Goal: Find specific page/section: Find specific page/section

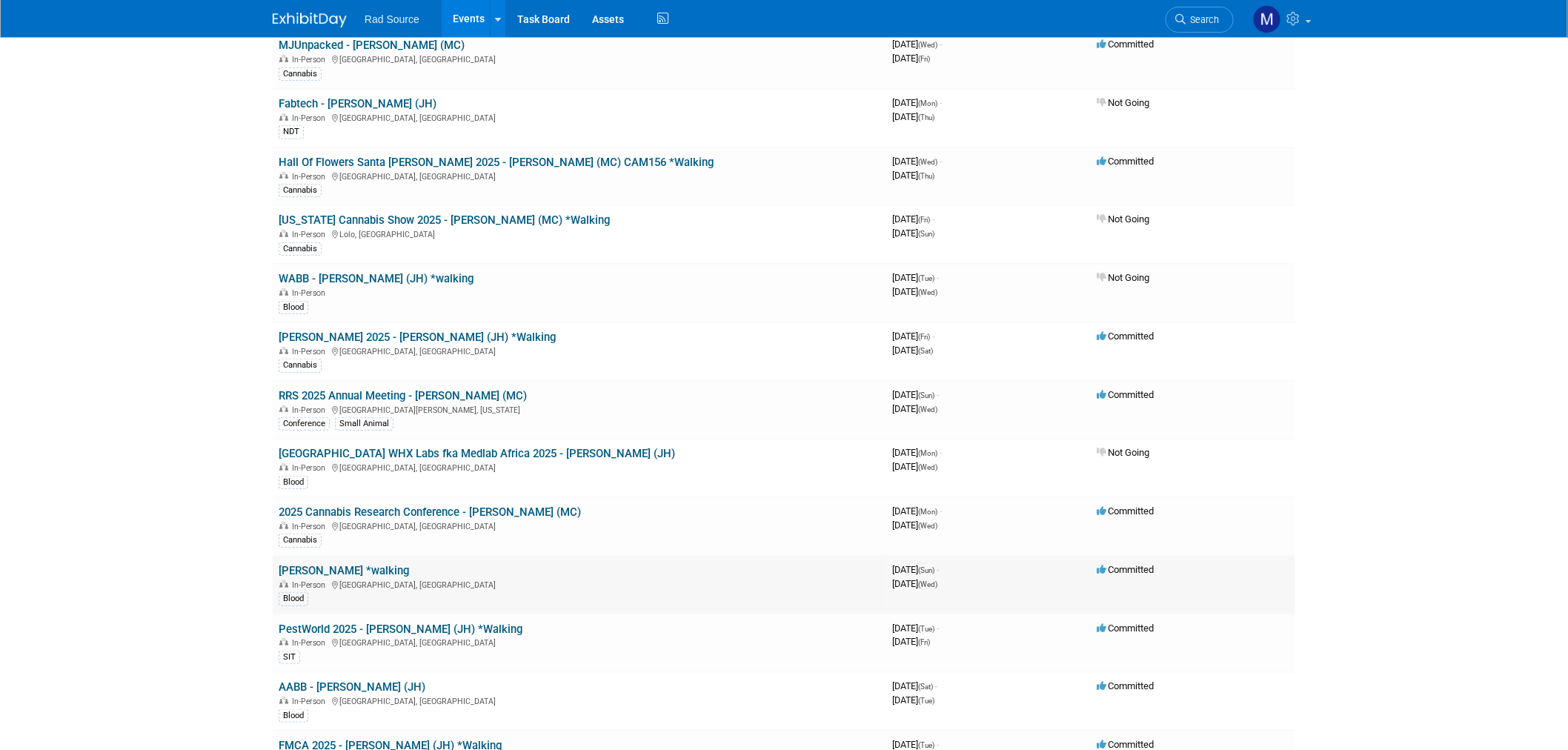
scroll to position [329, 0]
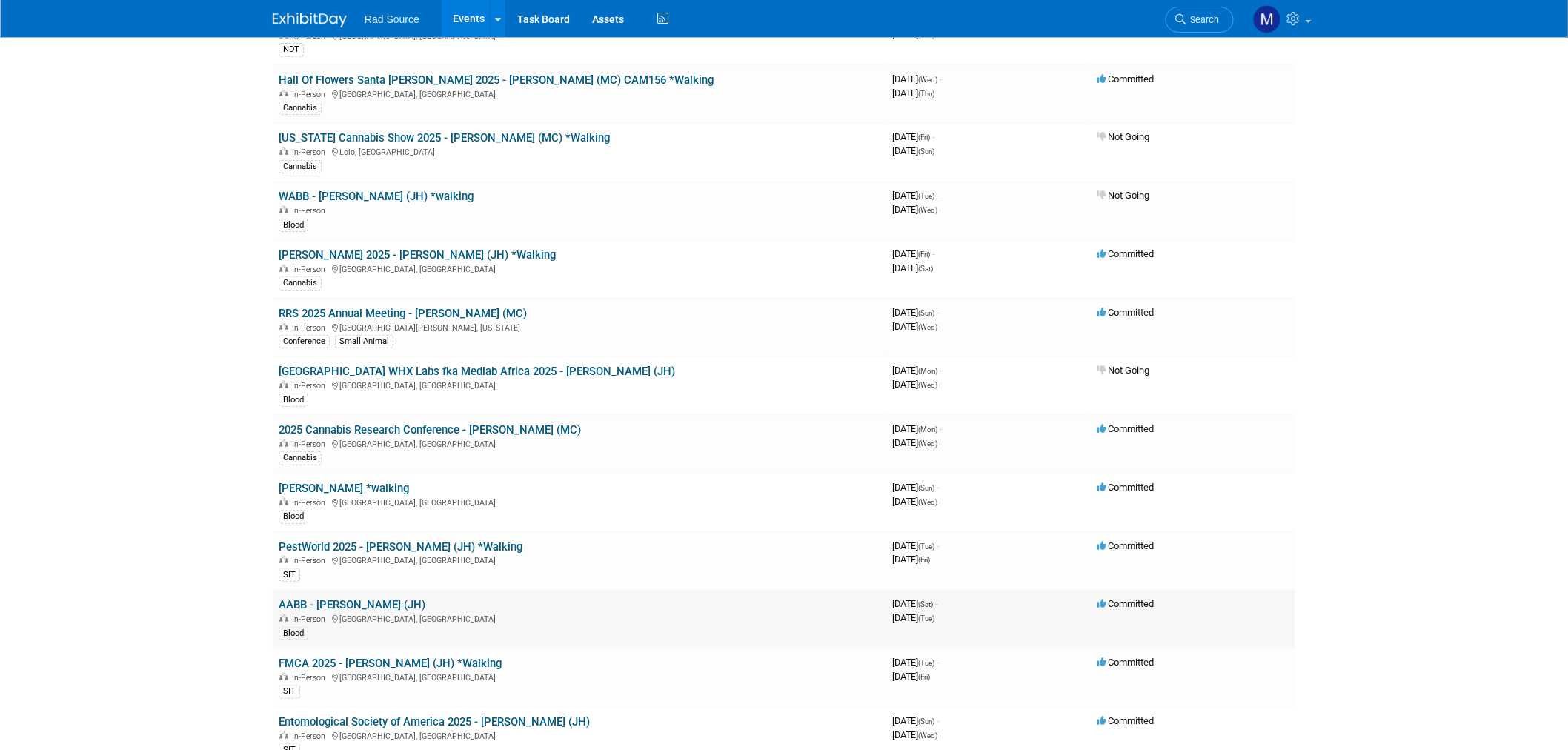
click at [365, 600] on link "AABB - Catherine (JH)" at bounding box center [351, 605] width 147 height 14
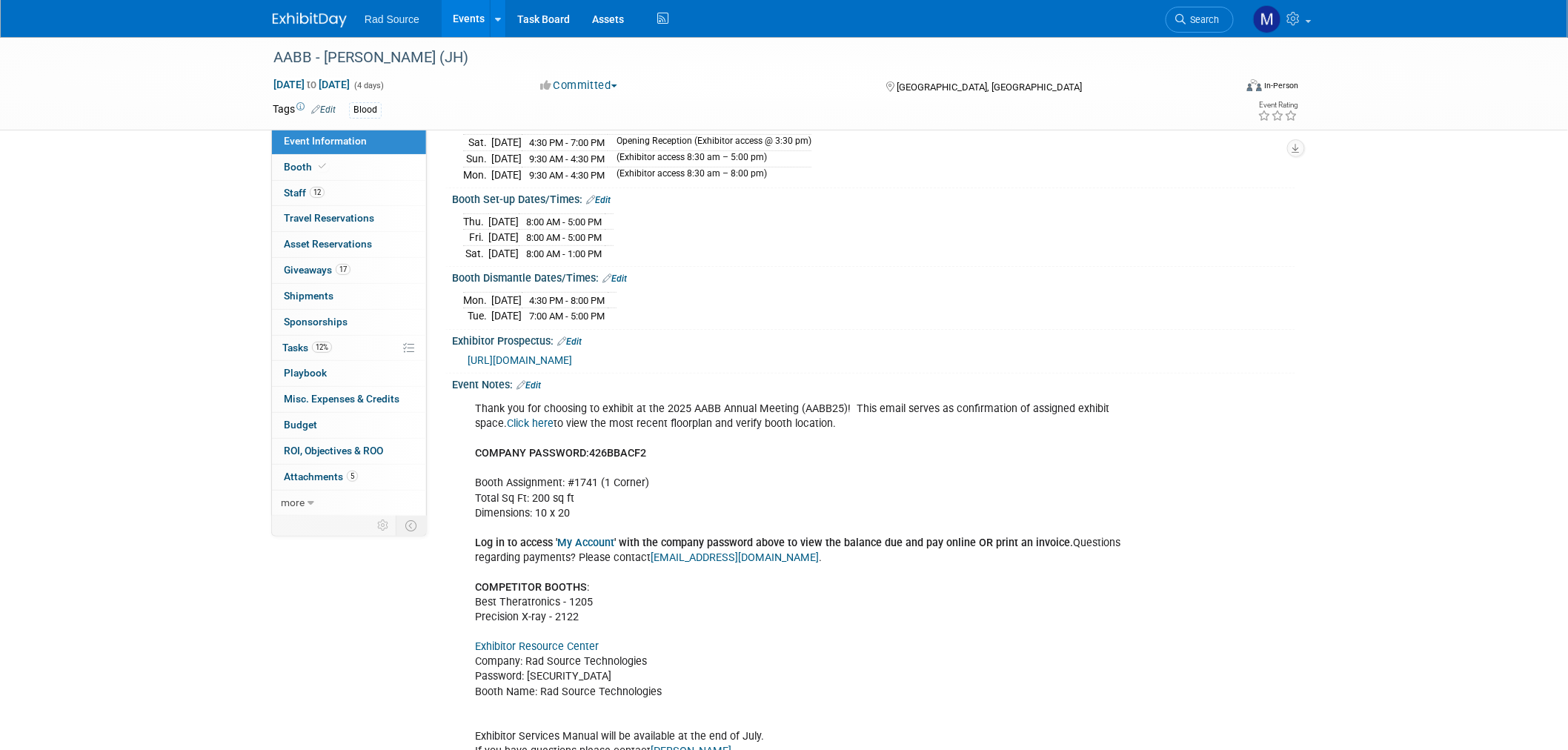
scroll to position [247, 0]
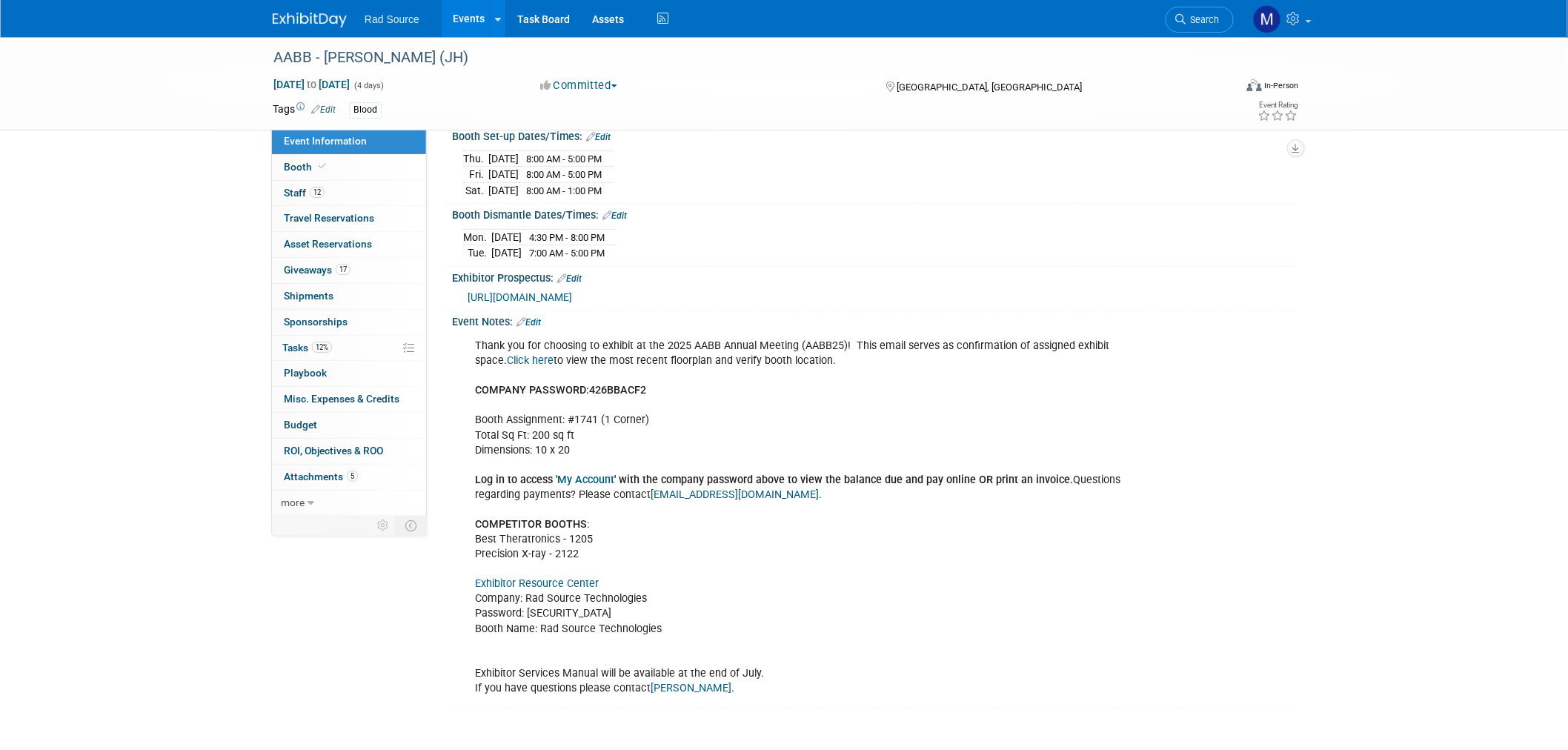
click at [574, 579] on link "Exhibitor Resource Center" at bounding box center [537, 583] width 123 height 13
